Goal: Navigation & Orientation: Find specific page/section

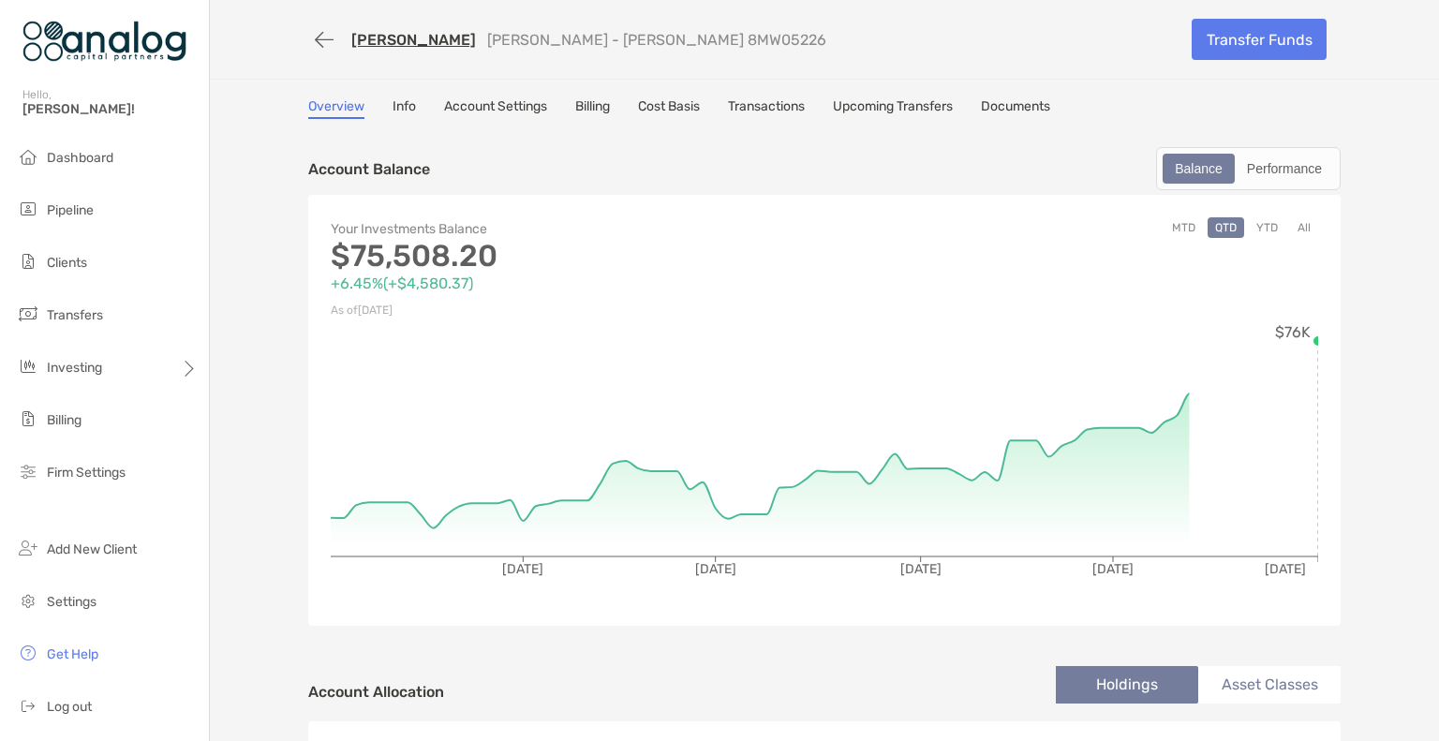
click at [406, 40] on link "[PERSON_NAME]" at bounding box center [413, 40] width 125 height 18
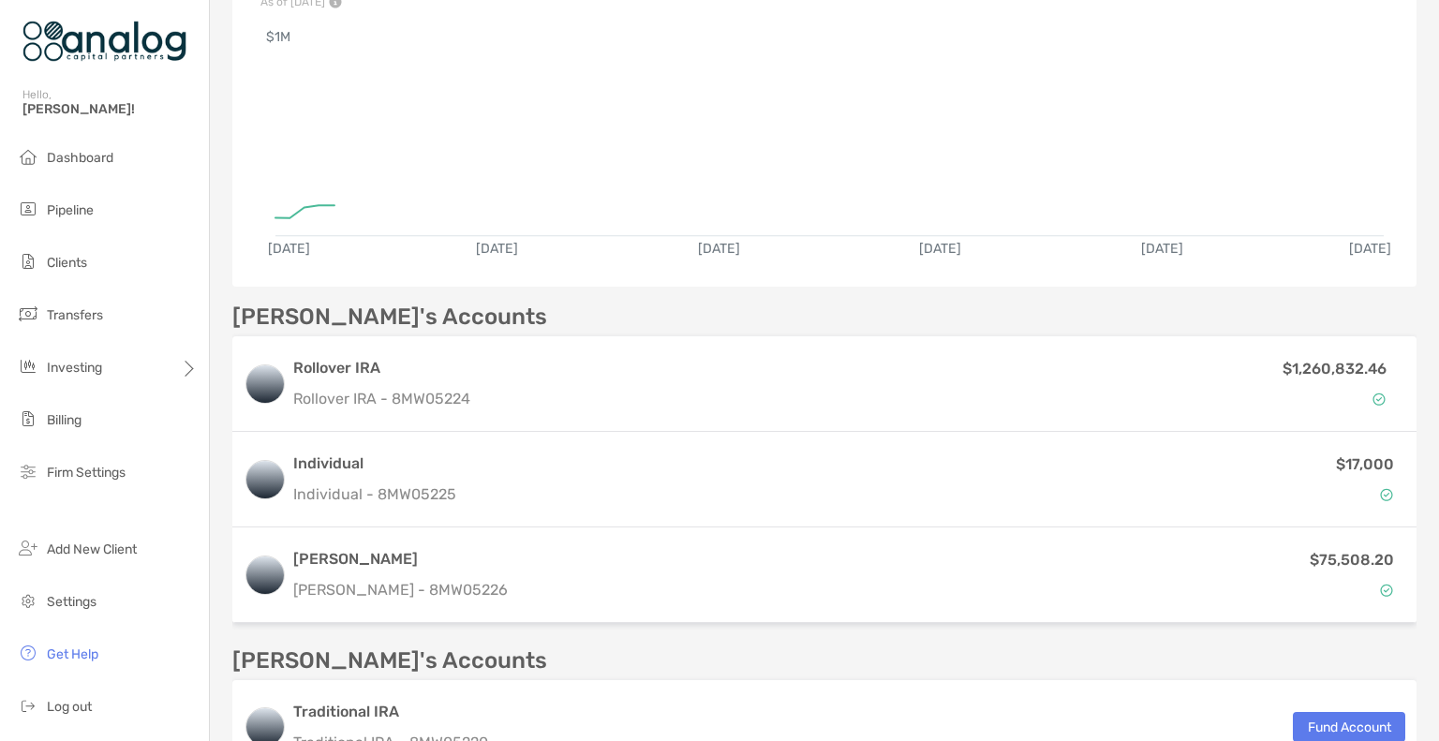
scroll to position [402, 0]
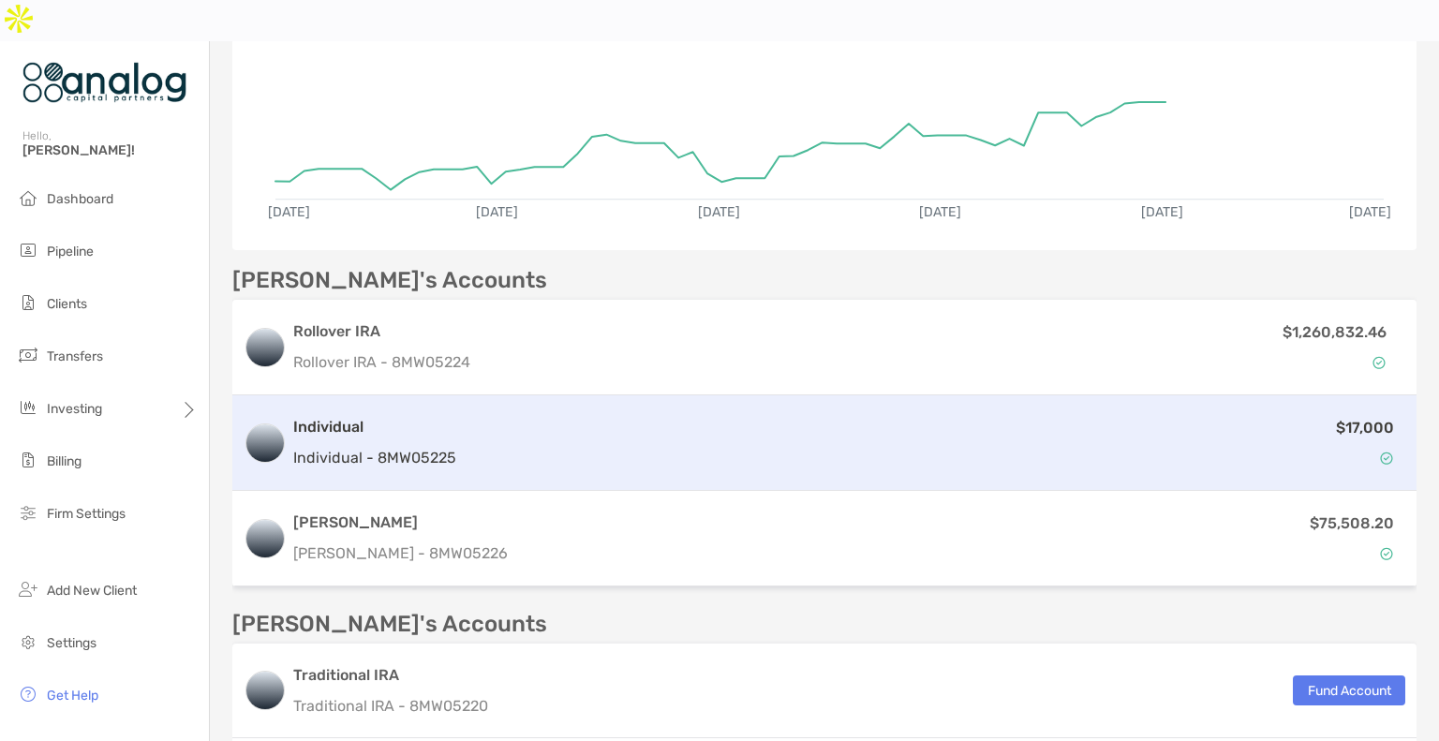
click at [601, 416] on div "$17,000" at bounding box center [935, 443] width 942 height 54
